Goal: Use online tool/utility

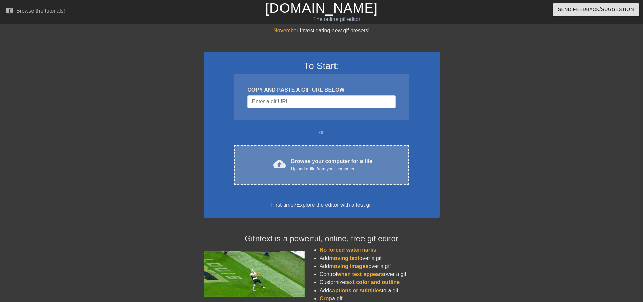
click at [315, 166] on div "Upload a file from your computer" at bounding box center [331, 169] width 81 height 7
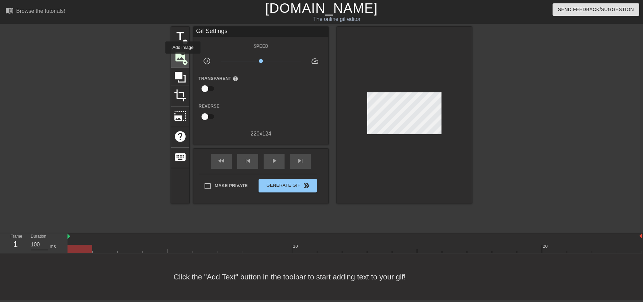
click at [183, 58] on span "image" at bounding box center [180, 56] width 13 height 13
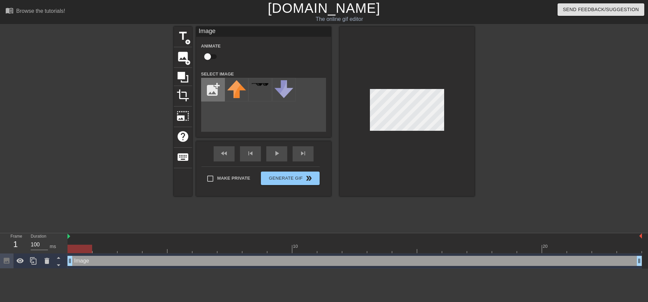
click at [220, 94] on input "file" at bounding box center [213, 89] width 23 height 23
type input "C:\fakepath\c448bc9c-339e-4d73-b962-59b2c3a96350.png"
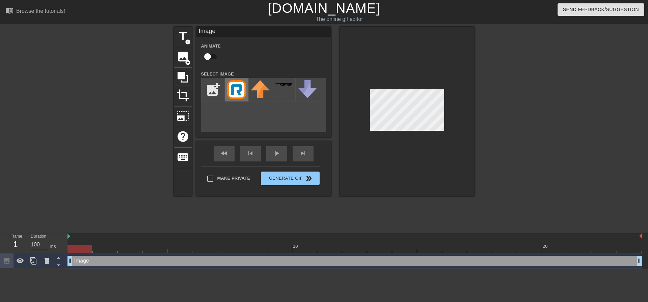
click at [238, 88] on img at bounding box center [236, 89] width 19 height 19
click at [277, 153] on div "fast_rewind skip_previous play_arrow skip_next" at bounding box center [264, 153] width 110 height 25
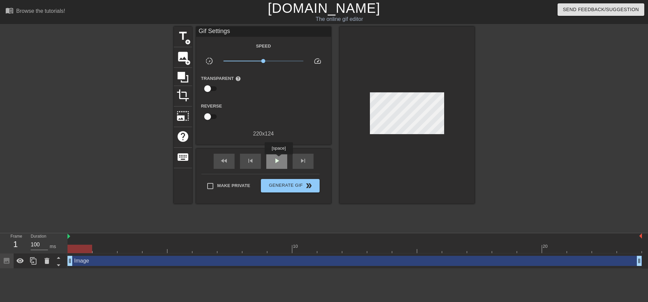
click at [278, 159] on span "play_arrow" at bounding box center [277, 161] width 8 height 8
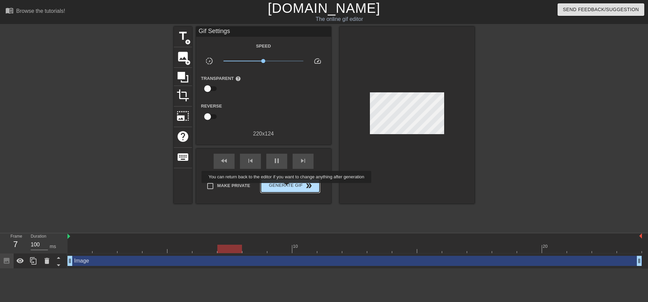
click at [288, 187] on span "Generate Gif double_arrow" at bounding box center [290, 186] width 53 height 8
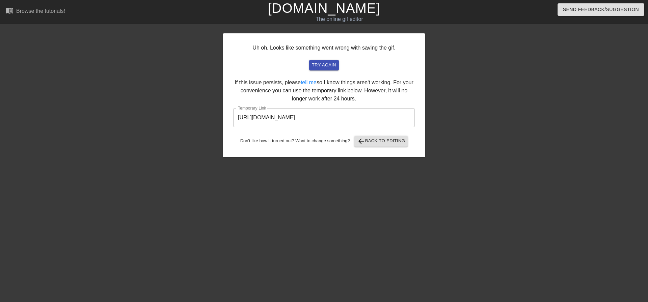
click at [333, 71] on div "Uh oh. Looks like something went wrong with saving the gif. try again If this i…" at bounding box center [324, 95] width 203 height 124
click at [332, 68] on span "try again" at bounding box center [324, 65] width 24 height 8
click at [312, 116] on input "[URL][DOMAIN_NAME]" at bounding box center [324, 117] width 182 height 19
